Goal: Find specific page/section: Find specific page/section

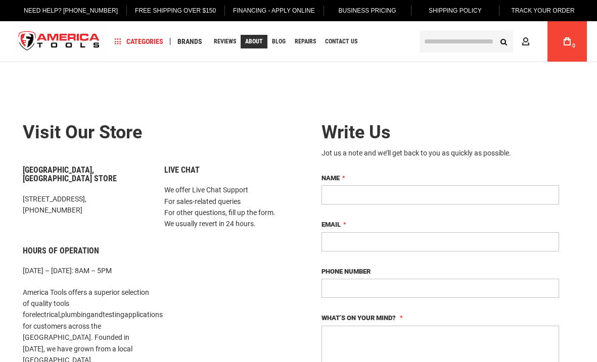
click at [259, 38] on span "About" at bounding box center [254, 41] width 18 height 6
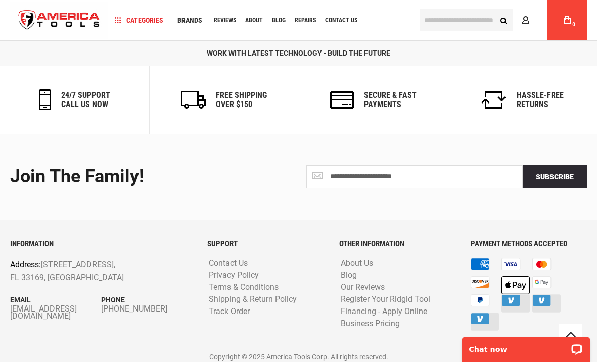
scroll to position [613, 0]
